Goal: Information Seeking & Learning: Learn about a topic

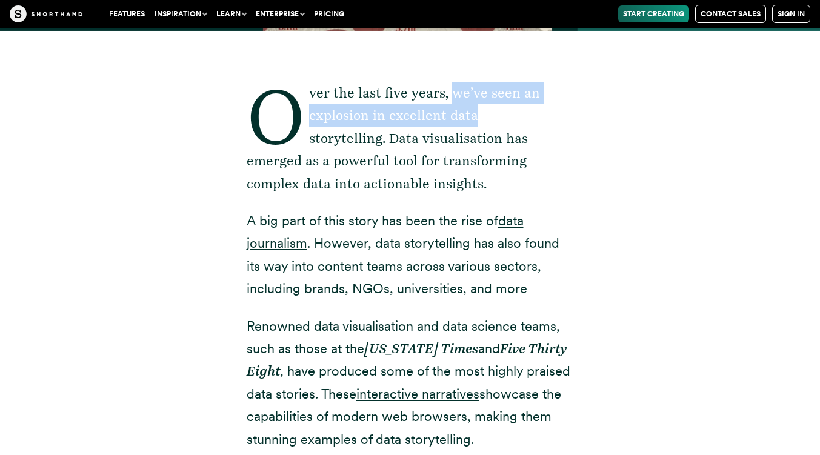
drag, startPoint x: 473, startPoint y: 106, endPoint x: 537, endPoint y: 130, distance: 68.4
click at [533, 128] on p "Over the last five years, we’ve seen an explosion in excellent data storytellin…" at bounding box center [410, 138] width 327 height 113
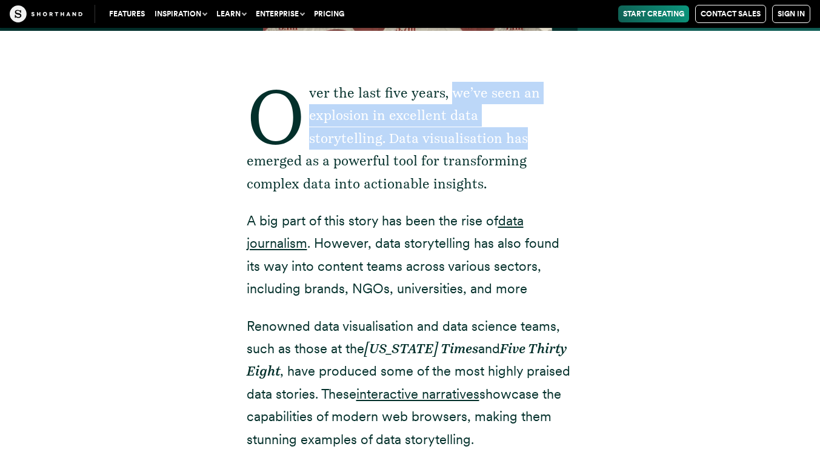
click at [650, 169] on div "Over the last five years, we’ve seen an explosion in excellent data storytellin…" at bounding box center [410, 432] width 751 height 803
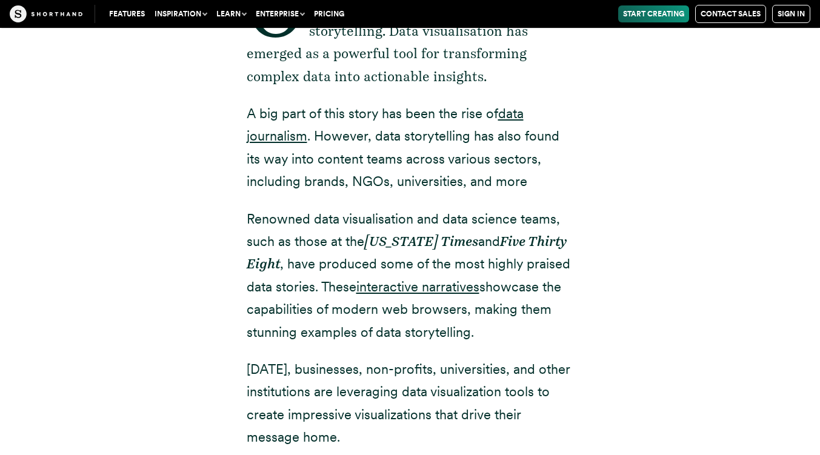
scroll to position [545, 0]
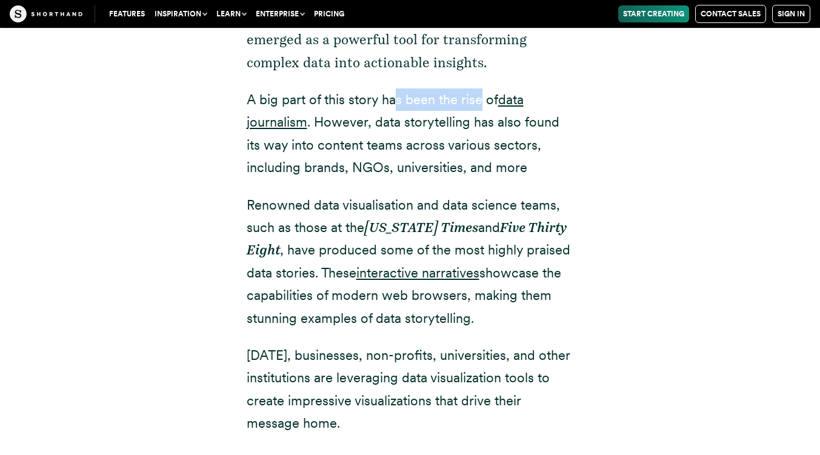
drag, startPoint x: 432, startPoint y: 99, endPoint x: 509, endPoint y: 111, distance: 77.9
click at [506, 111] on p "A big part of this story has been the rise of data journalism . However, data s…" at bounding box center [410, 133] width 327 height 91
click at [541, 165] on p "A big part of this story has been the rise of data journalism . However, data s…" at bounding box center [410, 133] width 327 height 91
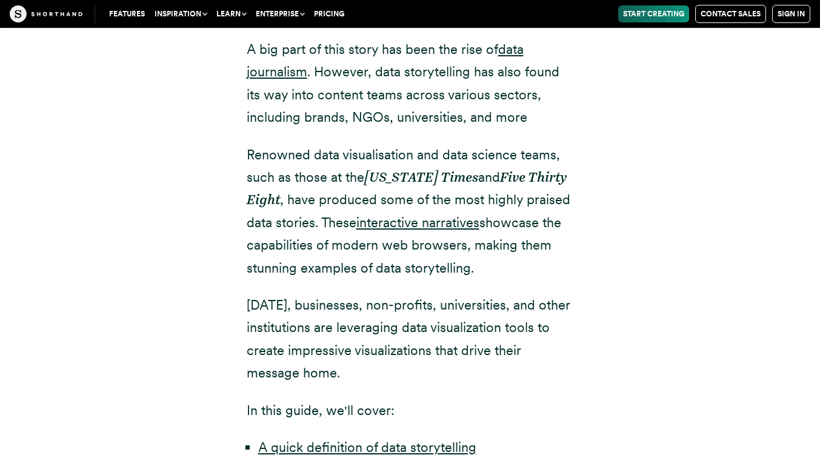
scroll to position [606, 0]
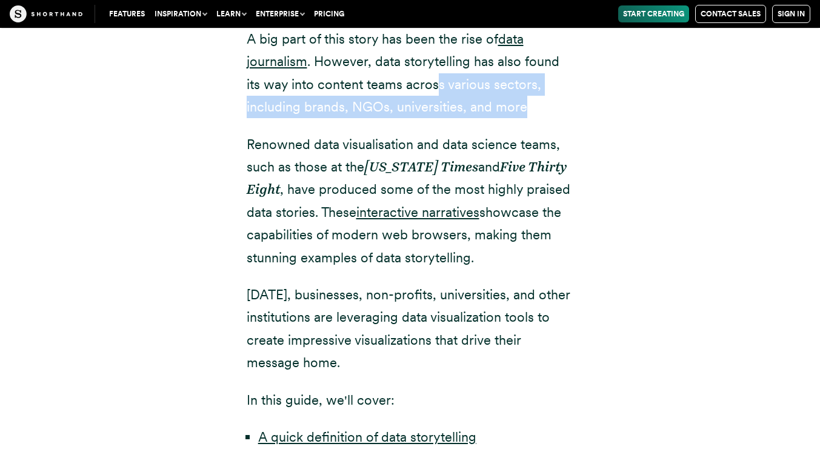
drag, startPoint x: 419, startPoint y: 76, endPoint x: 539, endPoint y: 100, distance: 122.4
click at [534, 97] on p "A big part of this story has been the rise of data journalism . However, data s…" at bounding box center [410, 73] width 327 height 91
click at [553, 104] on p "A big part of this story has been the rise of data journalism . However, data s…" at bounding box center [410, 73] width 327 height 91
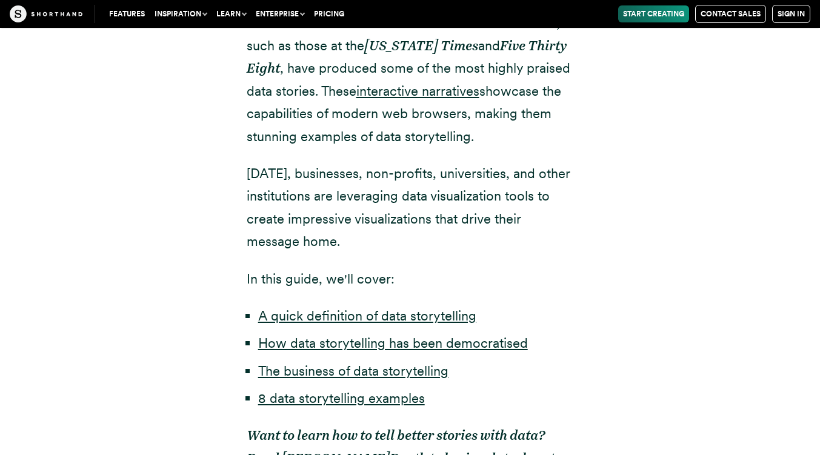
scroll to position [788, 0]
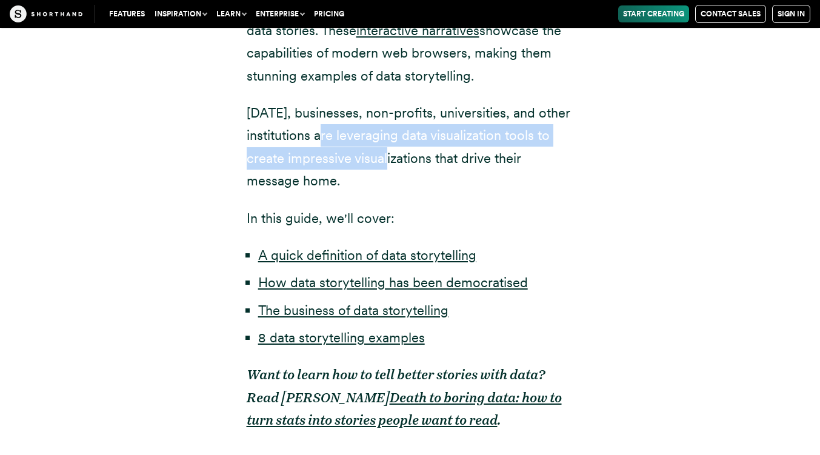
drag, startPoint x: 375, startPoint y: 151, endPoint x: 324, endPoint y: 125, distance: 57.4
click at [324, 126] on p "[DATE], businesses, non-profits, universities, and other institutions are lever…" at bounding box center [410, 147] width 327 height 91
click at [324, 124] on p "[DATE], businesses, non-profits, universities, and other institutions are lever…" at bounding box center [410, 147] width 327 height 91
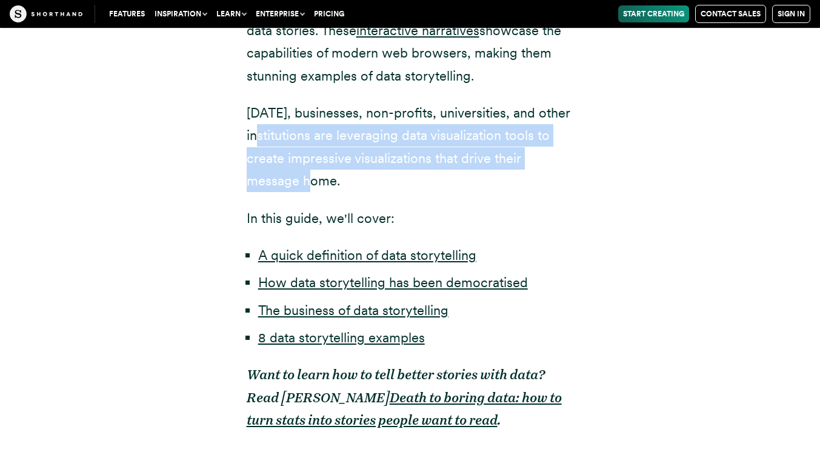
drag, startPoint x: 276, startPoint y: 135, endPoint x: 313, endPoint y: 171, distance: 51.4
click at [313, 171] on p "[DATE], businesses, non-profits, universities, and other institutions are lever…" at bounding box center [410, 147] width 327 height 91
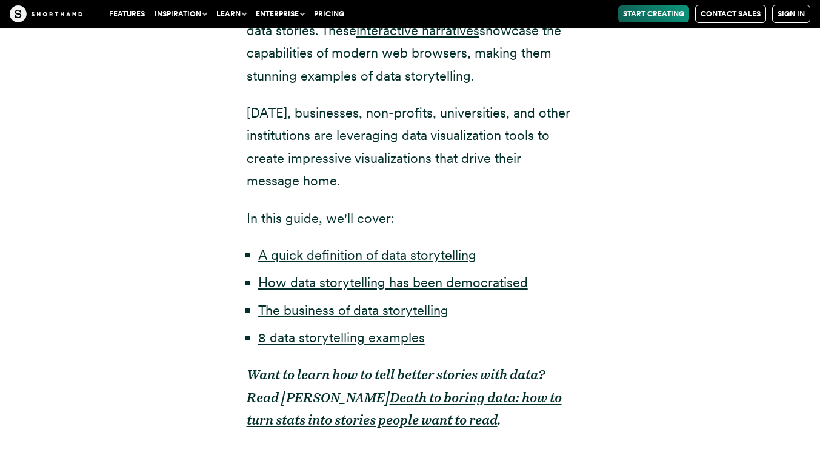
click at [366, 173] on p "[DATE], businesses, non-profits, universities, and other institutions are lever…" at bounding box center [410, 147] width 327 height 91
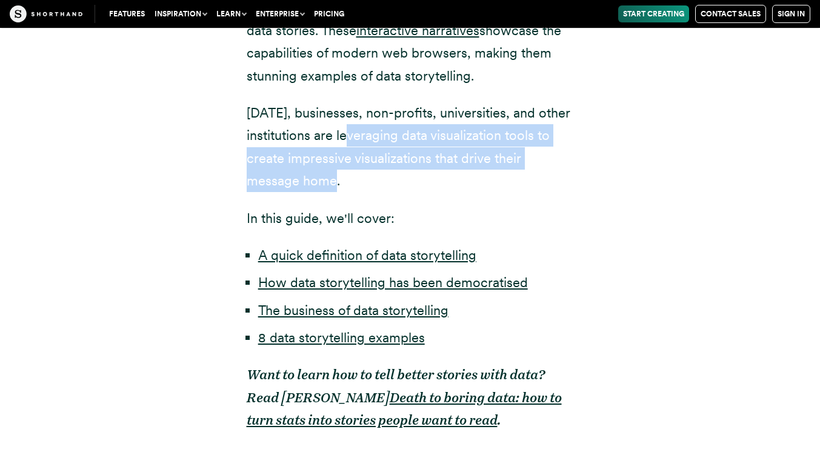
drag, startPoint x: 351, startPoint y: 184, endPoint x: 350, endPoint y: 136, distance: 47.3
click at [350, 136] on p "[DATE], businesses, non-profits, universities, and other institutions are lever…" at bounding box center [410, 147] width 327 height 91
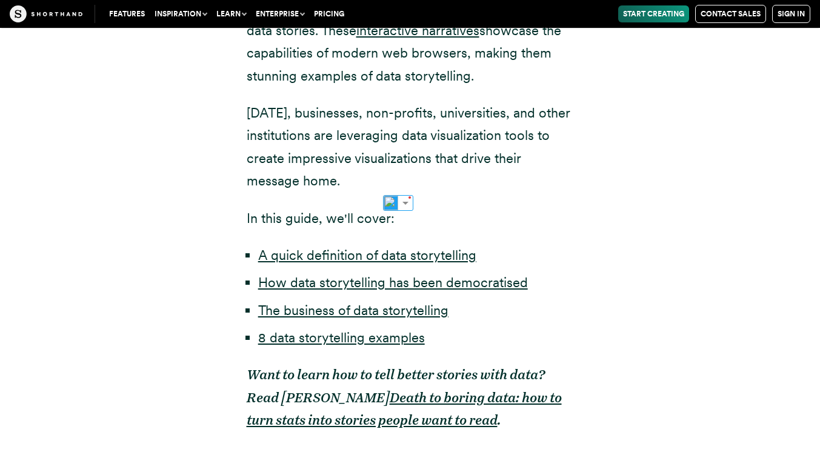
click at [349, 136] on p "[DATE], businesses, non-profits, universities, and other institutions are lever…" at bounding box center [410, 147] width 327 height 91
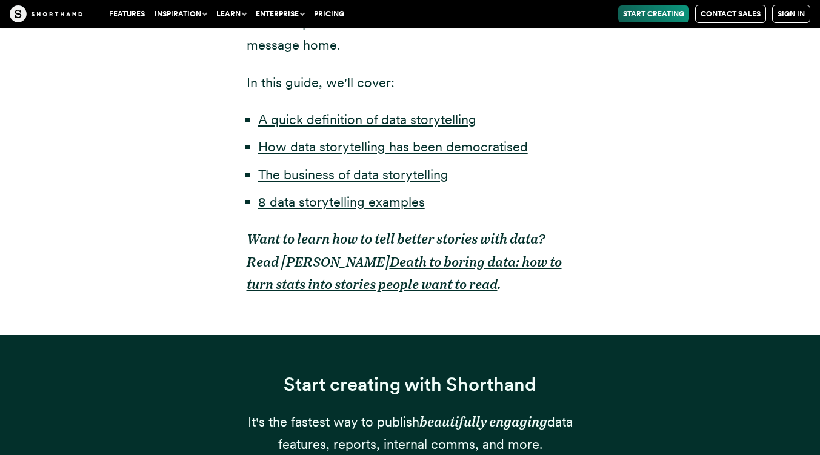
scroll to position [969, 0]
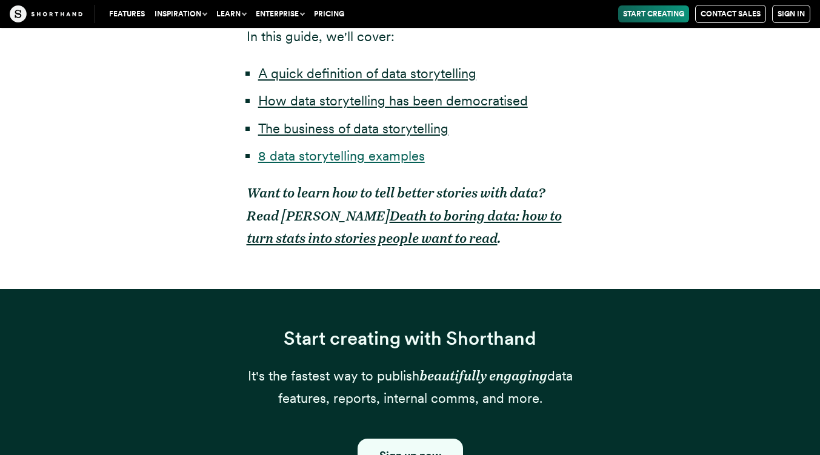
click at [379, 163] on link "8 data storytelling examples" at bounding box center [341, 156] width 167 height 16
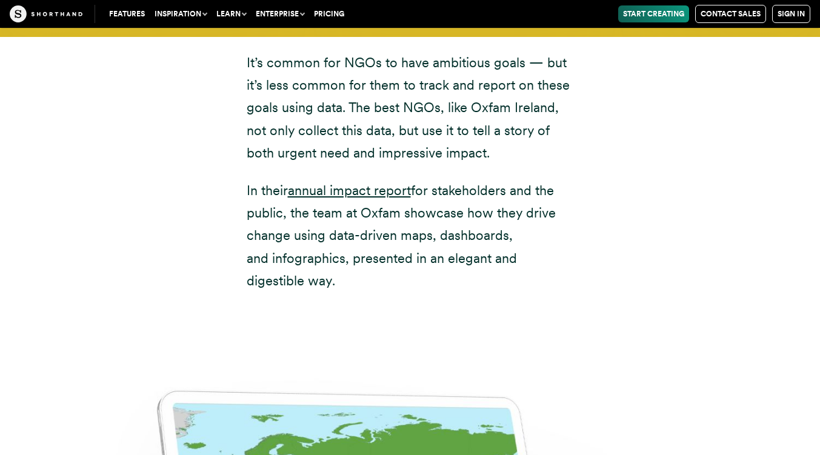
scroll to position [5945, 0]
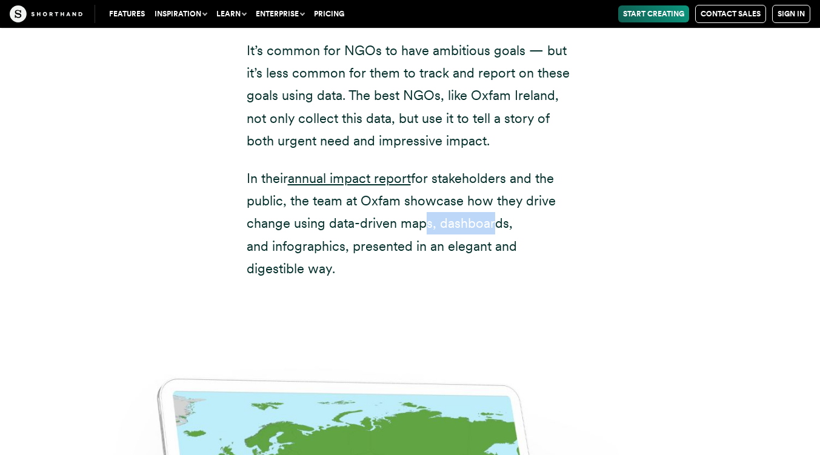
drag, startPoint x: 417, startPoint y: 169, endPoint x: 487, endPoint y: 170, distance: 69.7
click at [487, 170] on p "In their annual impact report for stakeholders and the public, the team at Oxfa…" at bounding box center [410, 223] width 327 height 113
click at [559, 180] on p "In their annual impact report for stakeholders and the public, the team at Oxfa…" at bounding box center [410, 223] width 327 height 113
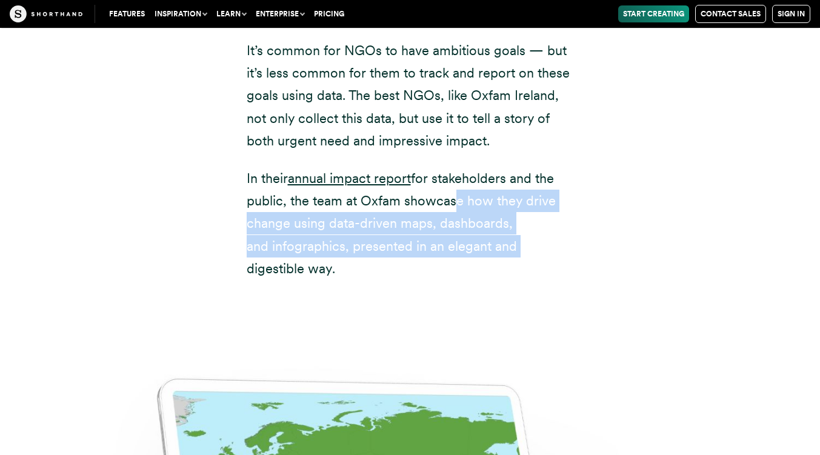
drag, startPoint x: 530, startPoint y: 198, endPoint x: 450, endPoint y: 151, distance: 92.3
click at [450, 167] on p "In their annual impact report for stakeholders and the public, the team at Oxfa…" at bounding box center [410, 223] width 327 height 113
click at [497, 167] on p "In their annual impact report for stakeholders and the public, the team at Oxfa…" at bounding box center [410, 223] width 327 height 113
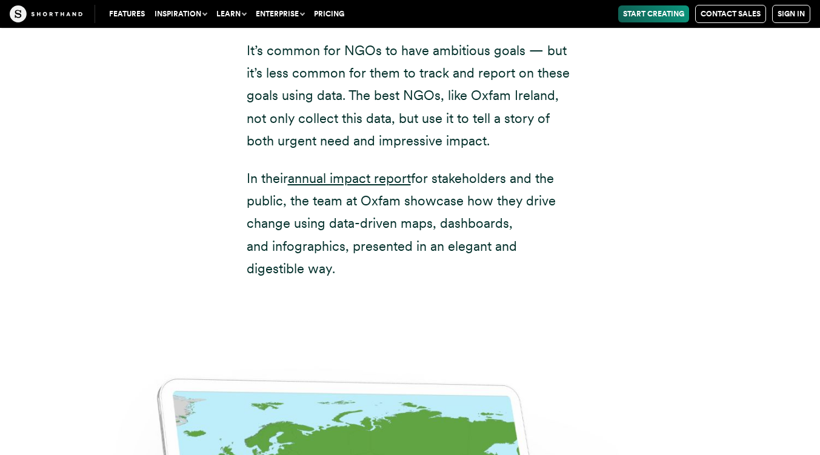
drag, startPoint x: 427, startPoint y: 195, endPoint x: 364, endPoint y: 233, distance: 73.1
click at [364, 233] on p "In their annual impact report for stakeholders and the public, the team at Oxfa…" at bounding box center [410, 223] width 327 height 113
click at [368, 232] on p "In their annual impact report for stakeholders and the public, the team at Oxfa…" at bounding box center [410, 223] width 327 height 113
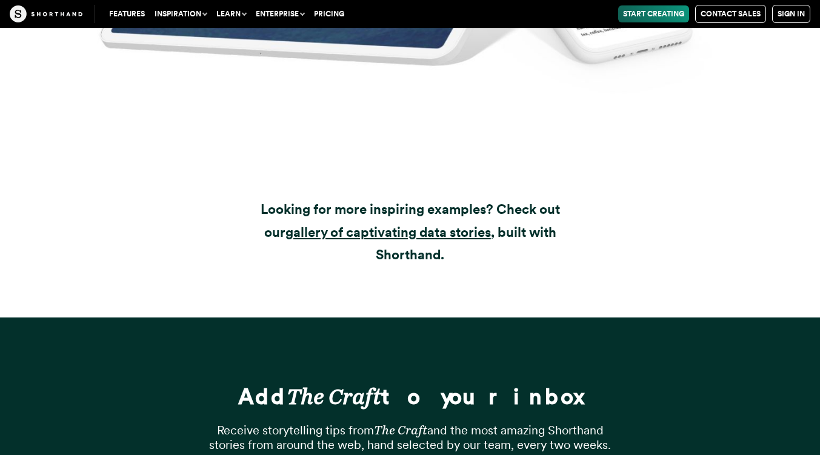
scroll to position [14703, 0]
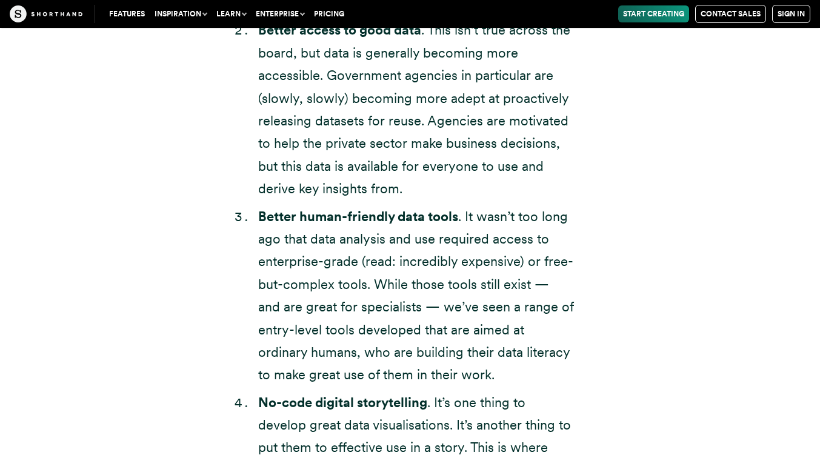
scroll to position [969, 0]
